Goal: Task Accomplishment & Management: Manage account settings

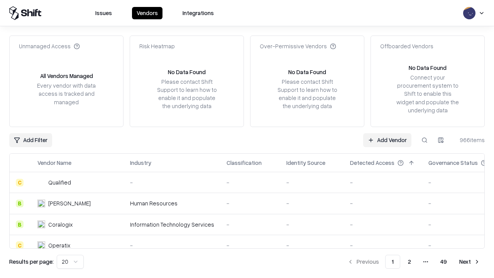
click at [387, 140] on link "Add Vendor" at bounding box center [387, 140] width 48 height 14
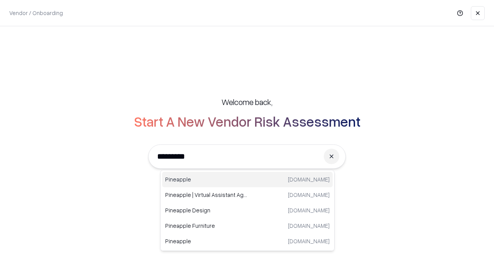
click at [247, 179] on div "Pineapple [DOMAIN_NAME]" at bounding box center [247, 179] width 170 height 15
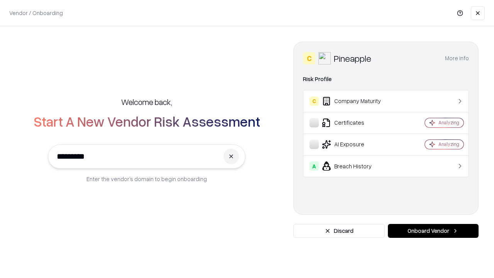
type input "*********"
click at [433, 231] on button "Onboard Vendor" at bounding box center [432, 231] width 91 height 14
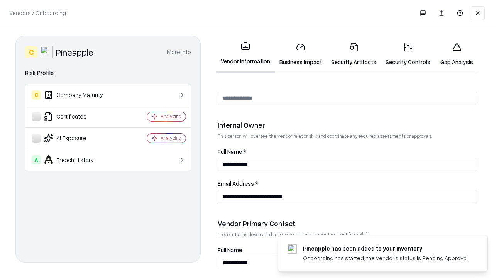
scroll to position [399, 0]
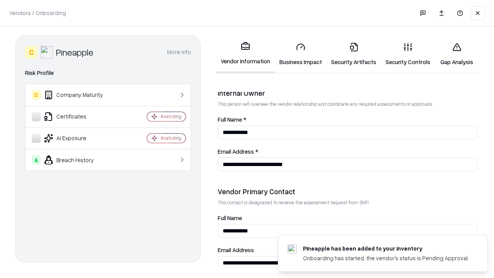
click at [353, 54] on link "Security Artifacts" at bounding box center [353, 54] width 54 height 36
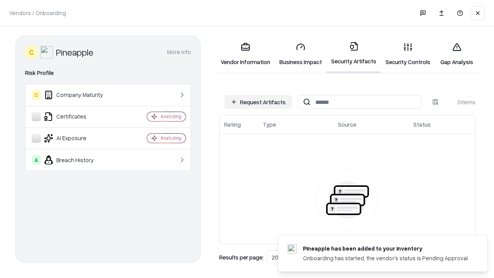
click at [258, 102] on button "Request Artifacts" at bounding box center [257, 102] width 67 height 14
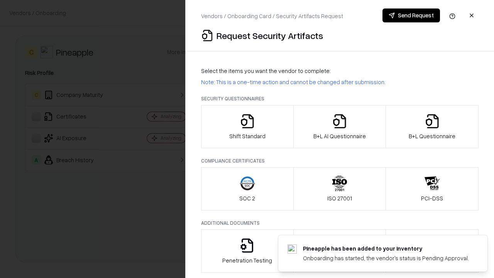
click at [431, 126] on icon "button" at bounding box center [431, 120] width 15 height 15
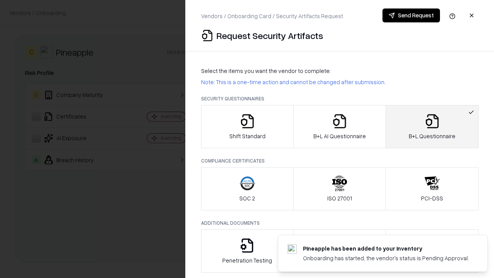
click at [339, 126] on icon "button" at bounding box center [339, 120] width 15 height 15
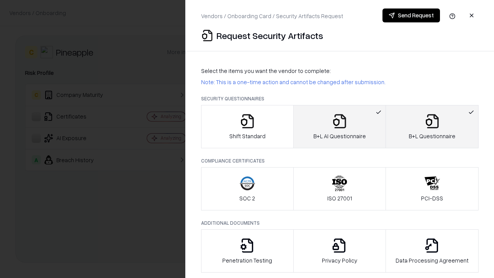
click at [411, 15] on button "Send Request" at bounding box center [410, 15] width 57 height 14
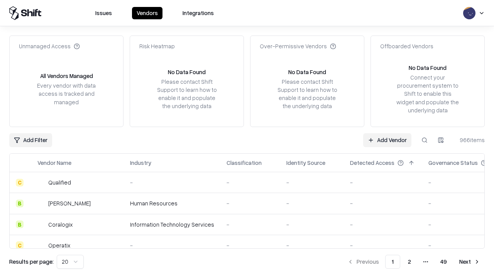
click at [424, 140] on button at bounding box center [424, 140] width 14 height 14
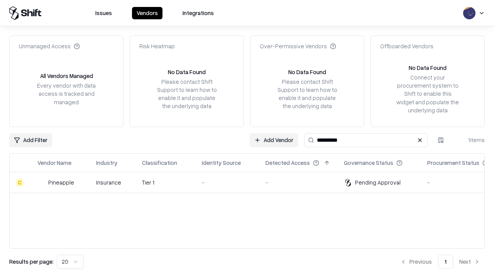
type input "*********"
click at [251, 182] on div "-" at bounding box center [227, 182] width 51 height 8
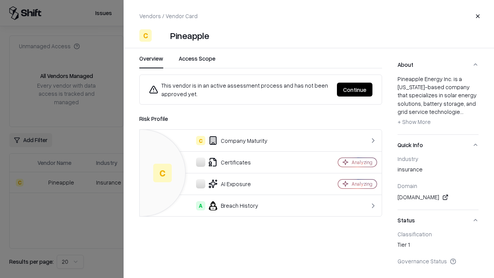
click at [354, 89] on button "Continue" at bounding box center [354, 90] width 35 height 14
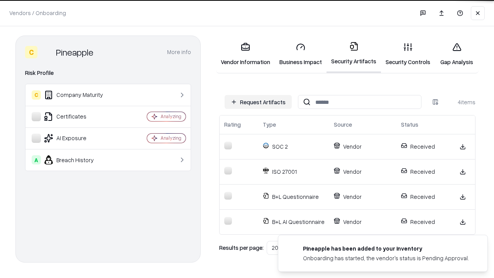
click at [456, 54] on link "Gap Analysis" at bounding box center [457, 54] width 44 height 36
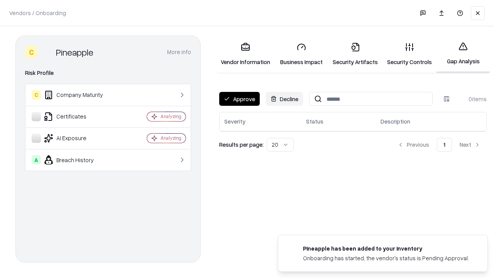
click at [239, 99] on button "Approve" at bounding box center [239, 99] width 40 height 14
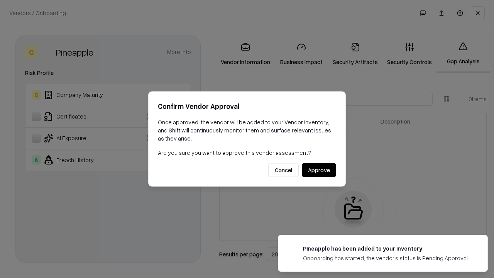
click at [318, 170] on button "Approve" at bounding box center [319, 170] width 34 height 14
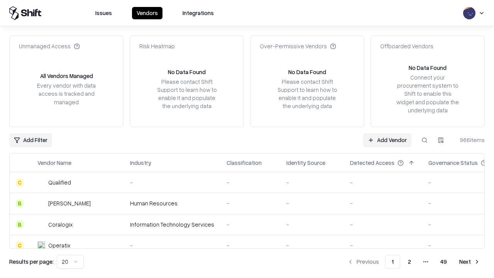
type input "*********"
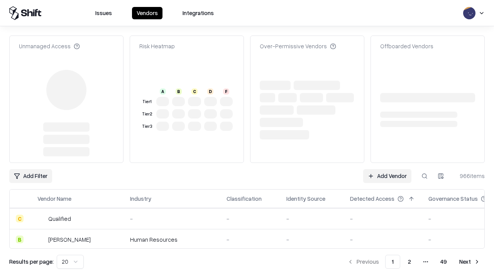
click at [387, 169] on link "Add Vendor" at bounding box center [387, 176] width 48 height 14
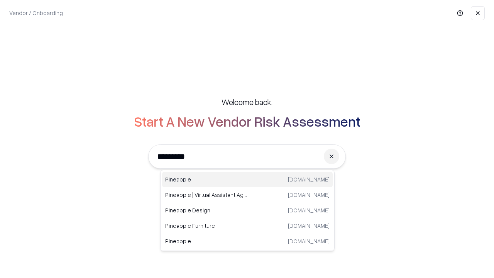
click at [247, 179] on div "Pineapple pineappleenergy.com" at bounding box center [247, 179] width 170 height 15
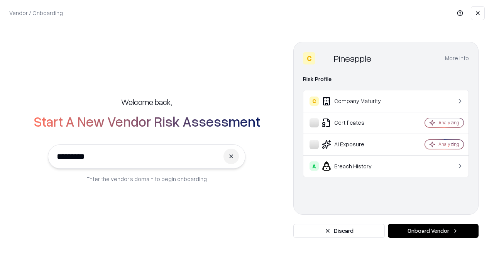
type input "*********"
click at [433, 231] on button "Onboard Vendor" at bounding box center [432, 231] width 91 height 14
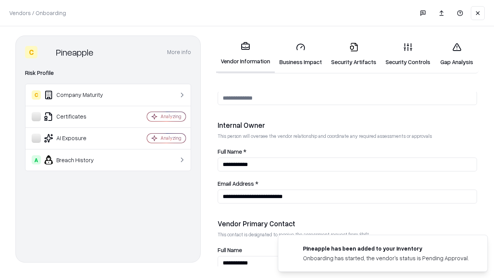
scroll to position [399, 0]
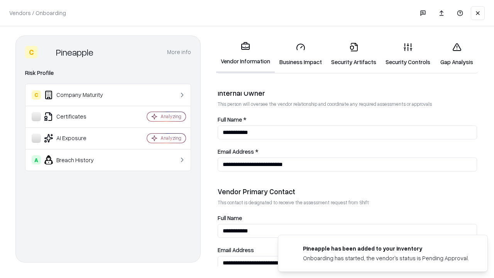
click at [456, 54] on link "Gap Analysis" at bounding box center [457, 54] width 44 height 36
